Goal: Transaction & Acquisition: Download file/media

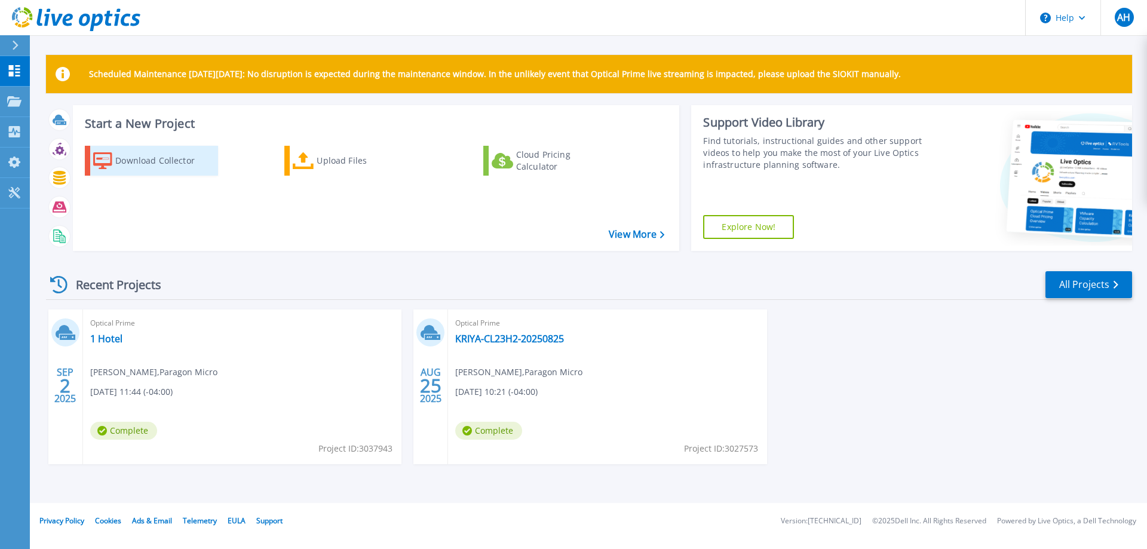
click at [128, 158] on div "Download Collector" at bounding box center [163, 161] width 96 height 24
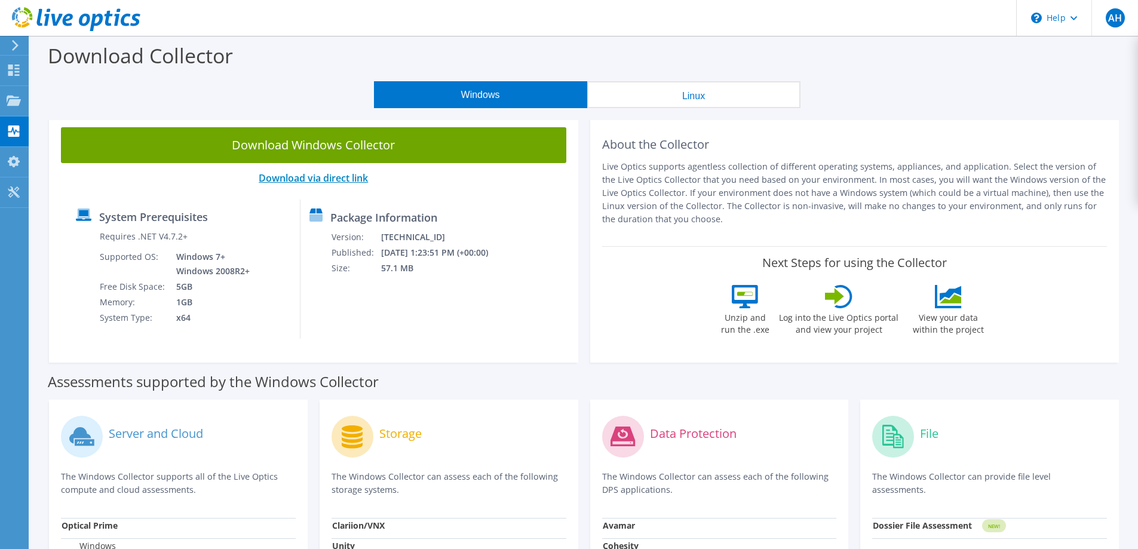
click at [312, 178] on link "Download via direct link" at bounding box center [313, 177] width 109 height 13
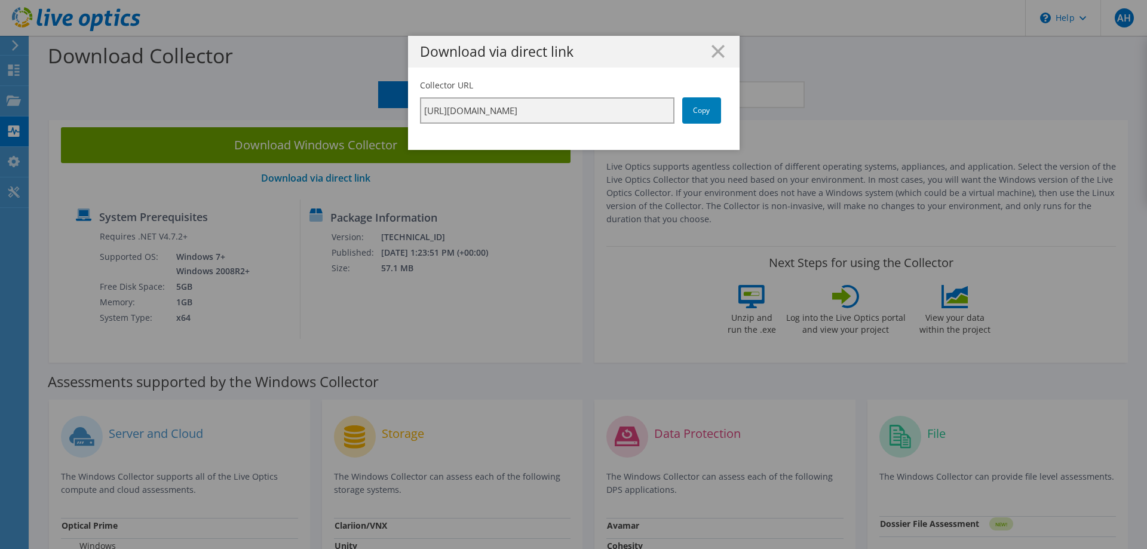
click at [576, 106] on input "https://app.liveoptics.com/collector/direct?request=87eb9b71-ea30-4b1e-8087-e84…" at bounding box center [547, 110] width 255 height 26
click at [577, 106] on input "https://app.liveoptics.com/collector/direct?request=87eb9b71-ea30-4b1e-8087-e84…" at bounding box center [547, 110] width 255 height 26
click at [692, 108] on link "Copy" at bounding box center [701, 110] width 39 height 26
drag, startPoint x: 714, startPoint y: 54, endPoint x: 721, endPoint y: 4, distance: 50.7
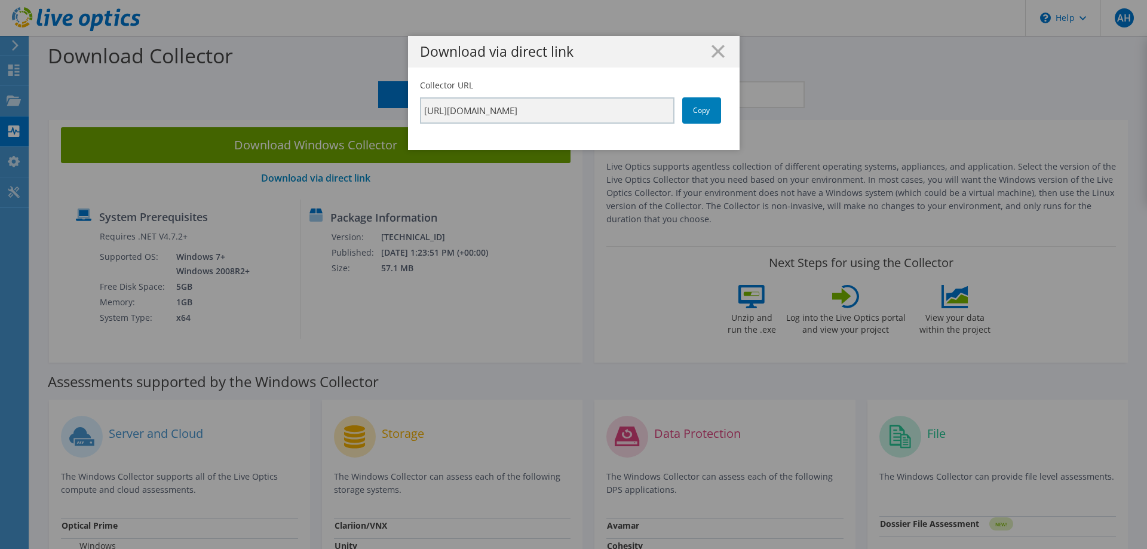
click at [716, 48] on icon at bounding box center [718, 51] width 13 height 13
